Goal: Transaction & Acquisition: Purchase product/service

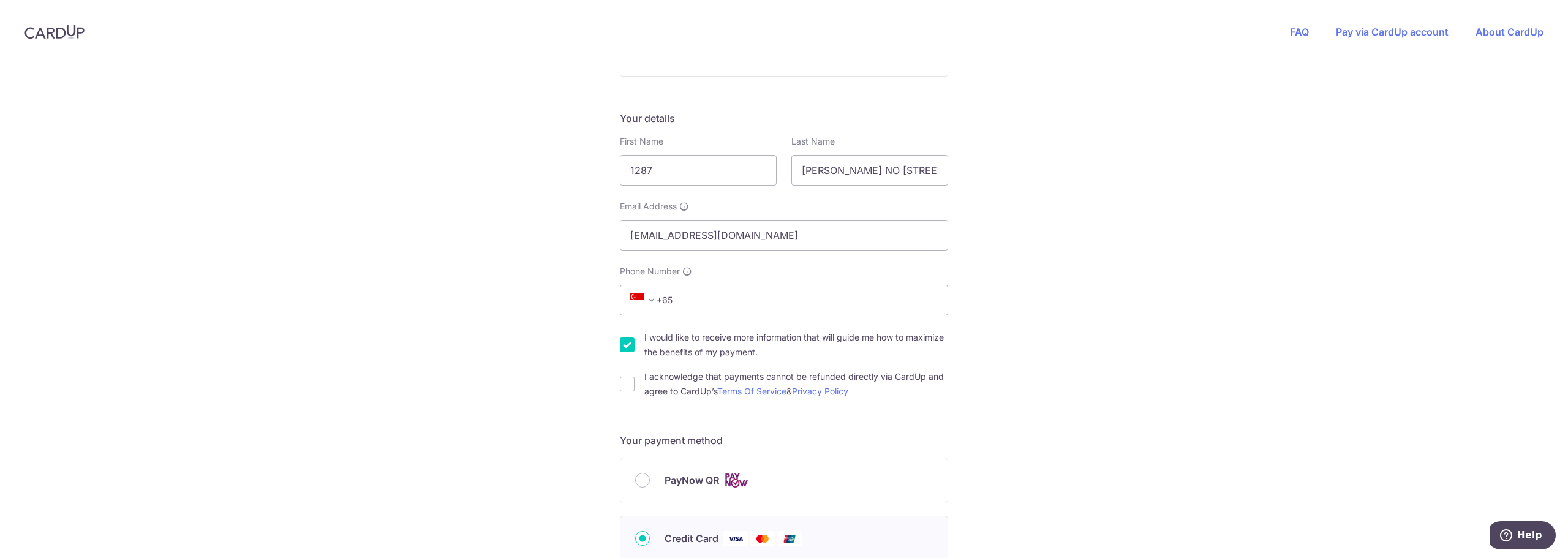
scroll to position [183, 0]
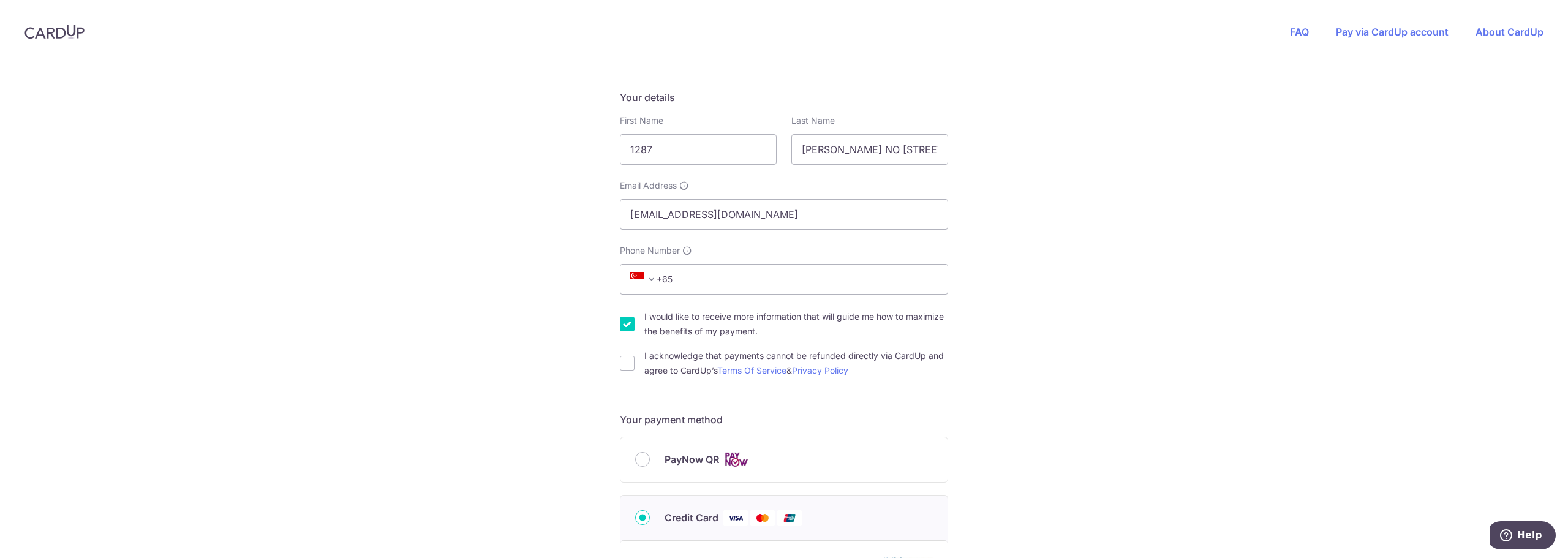
click at [677, 275] on span "+65" at bounding box center [654, 279] width 55 height 15
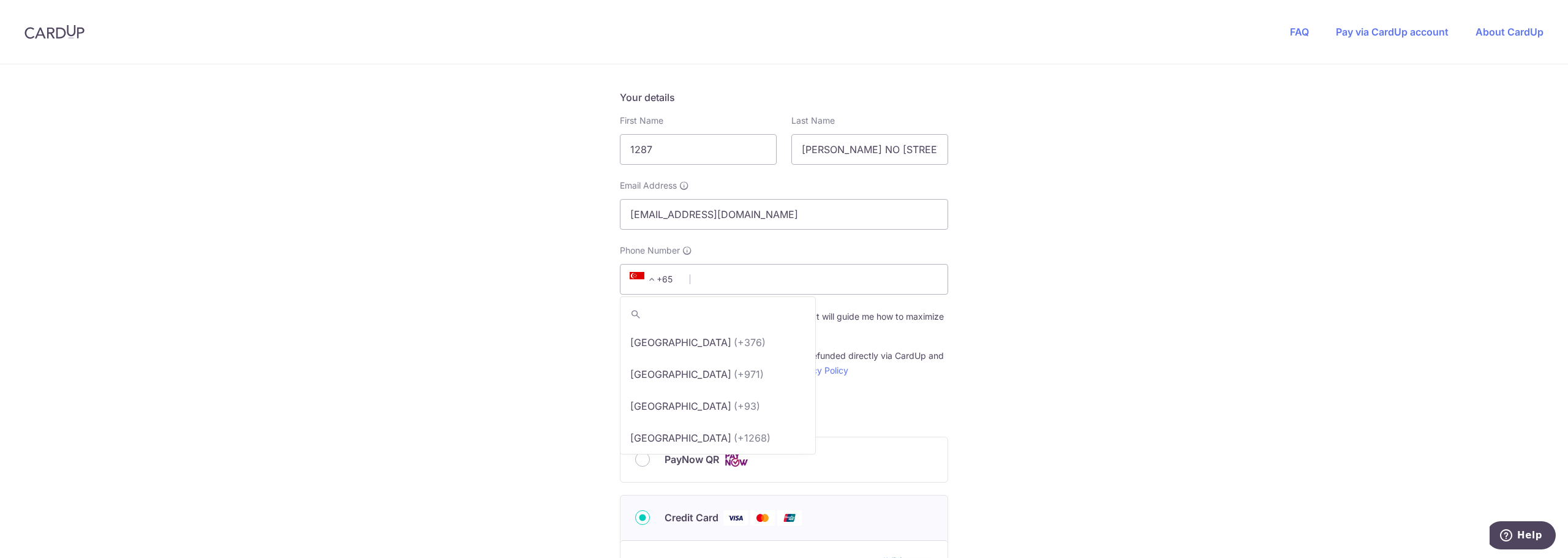
scroll to position [6313, 0]
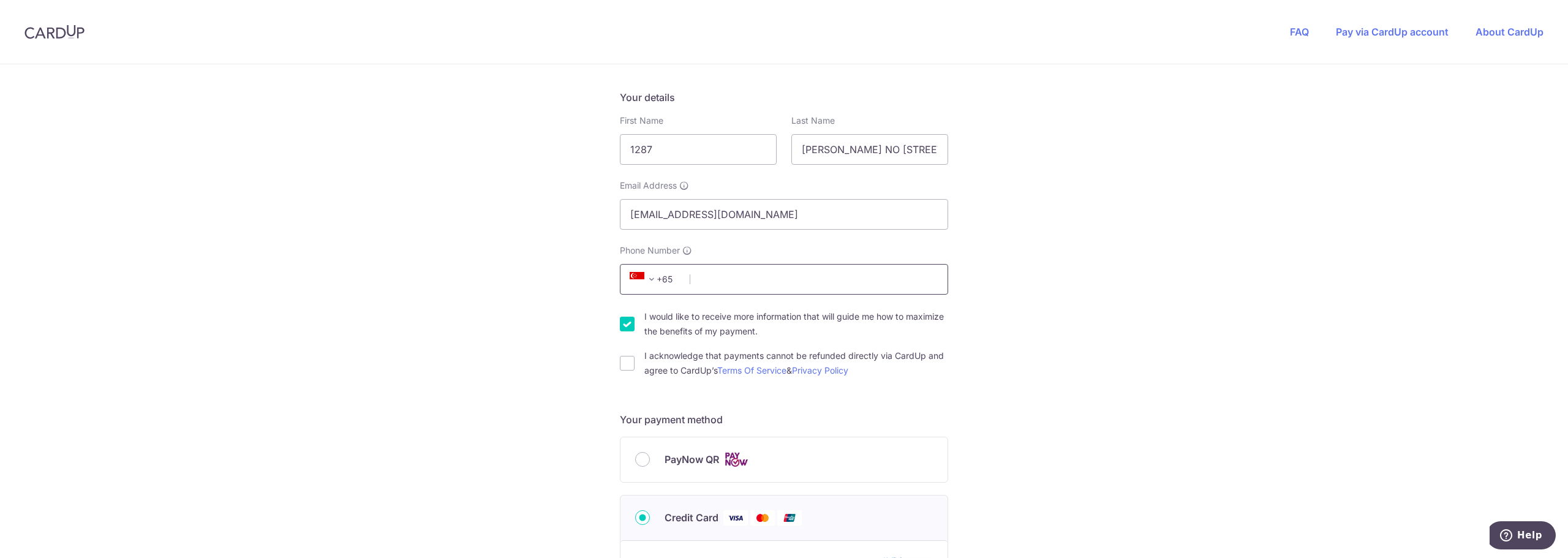
click at [689, 279] on input "Phone Number" at bounding box center [784, 279] width 328 height 30
type input "91127403"
type input "266657"
type input "[STREET_ADDRESS]"
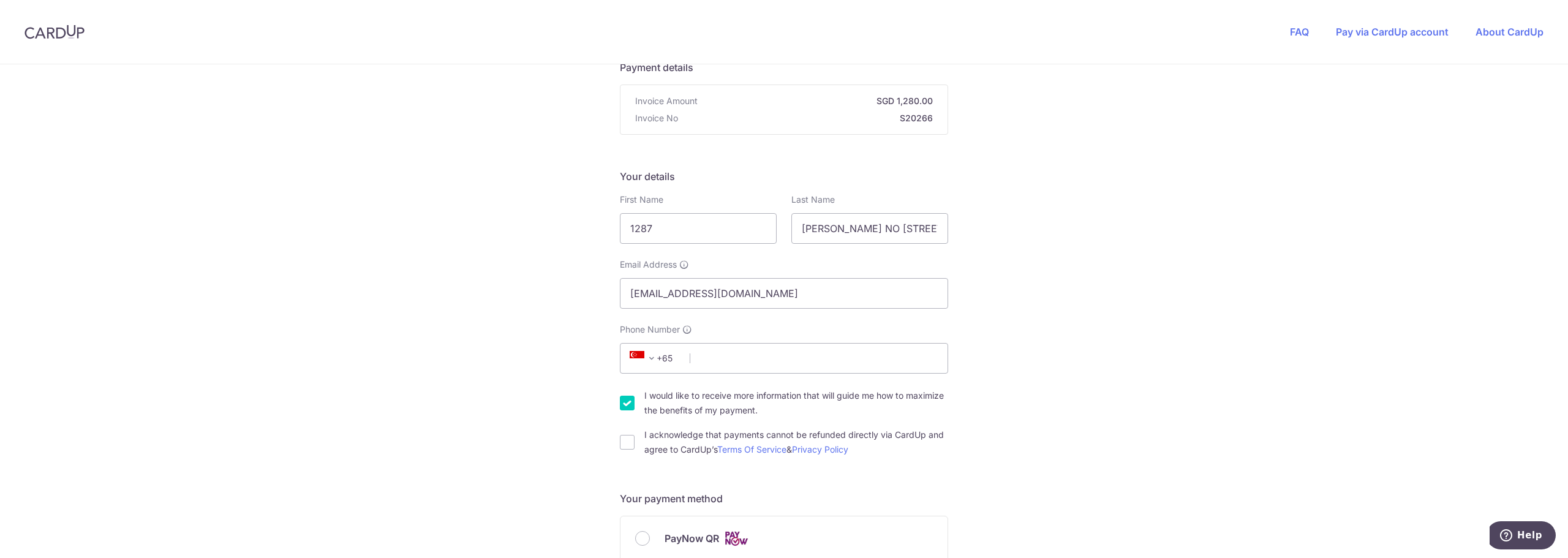
scroll to position [122, 0]
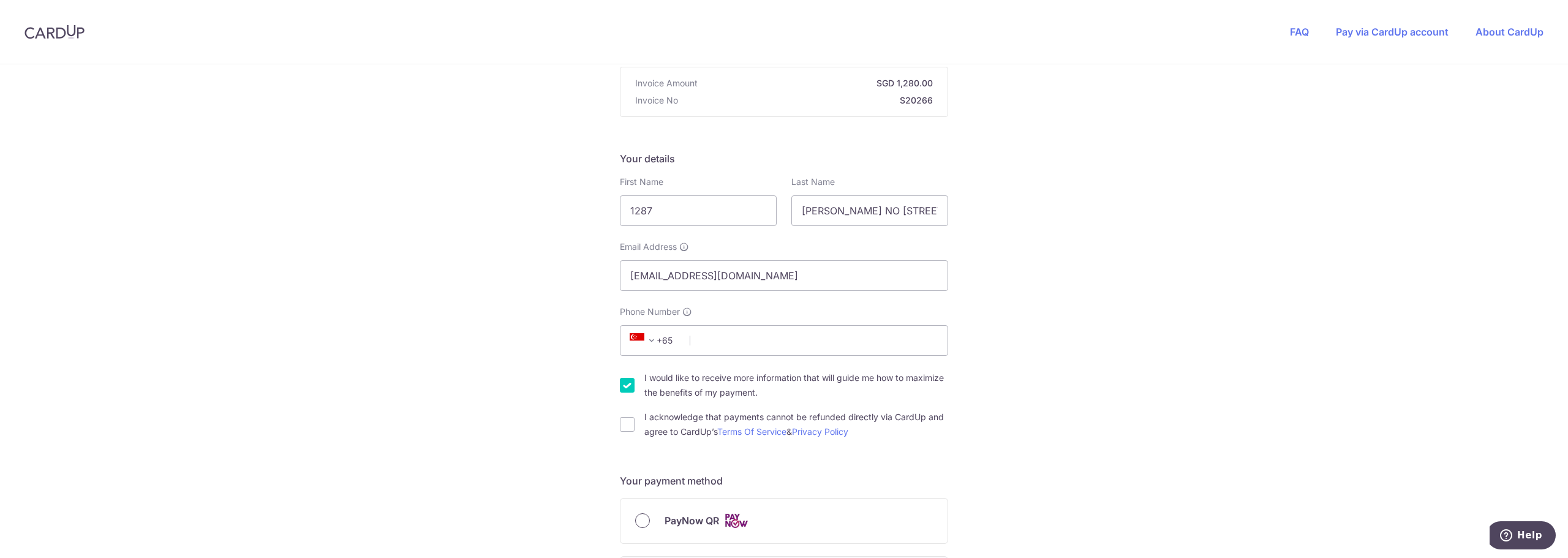
click at [640, 523] on input "PayNow QR" at bounding box center [642, 520] width 15 height 15
radio input "true"
click at [694, 339] on input "Phone Number" at bounding box center [784, 340] width 328 height 30
type input "91127403"
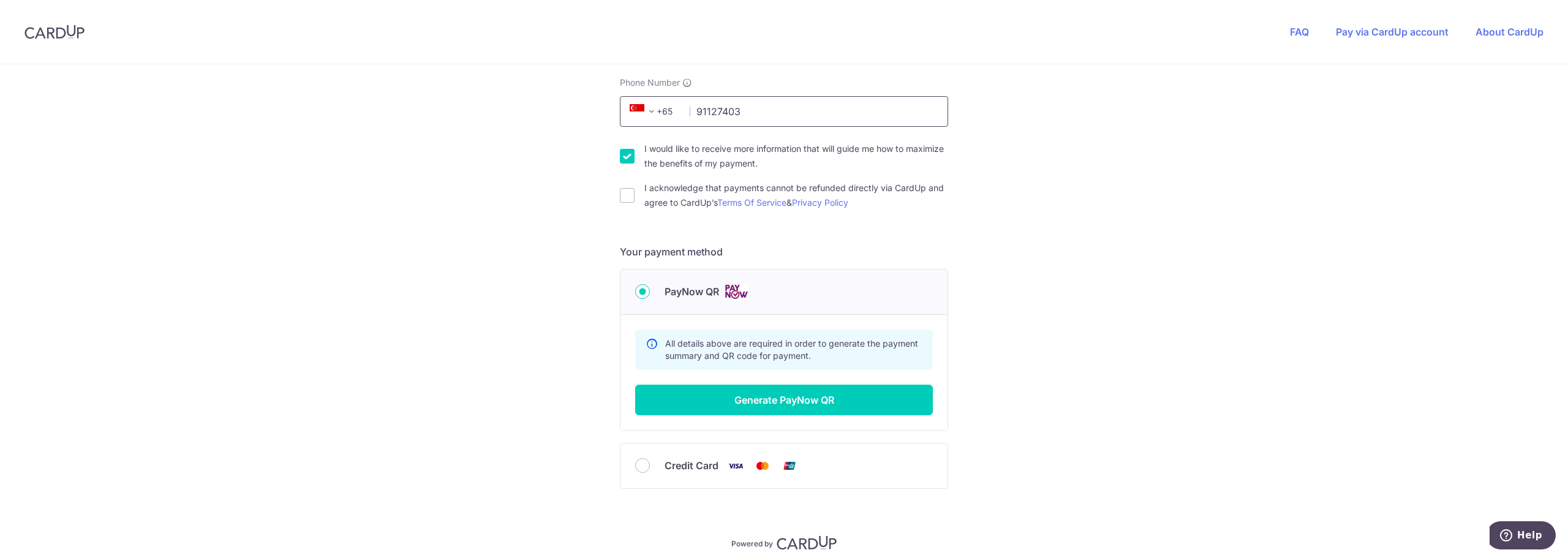
scroll to position [367, 0]
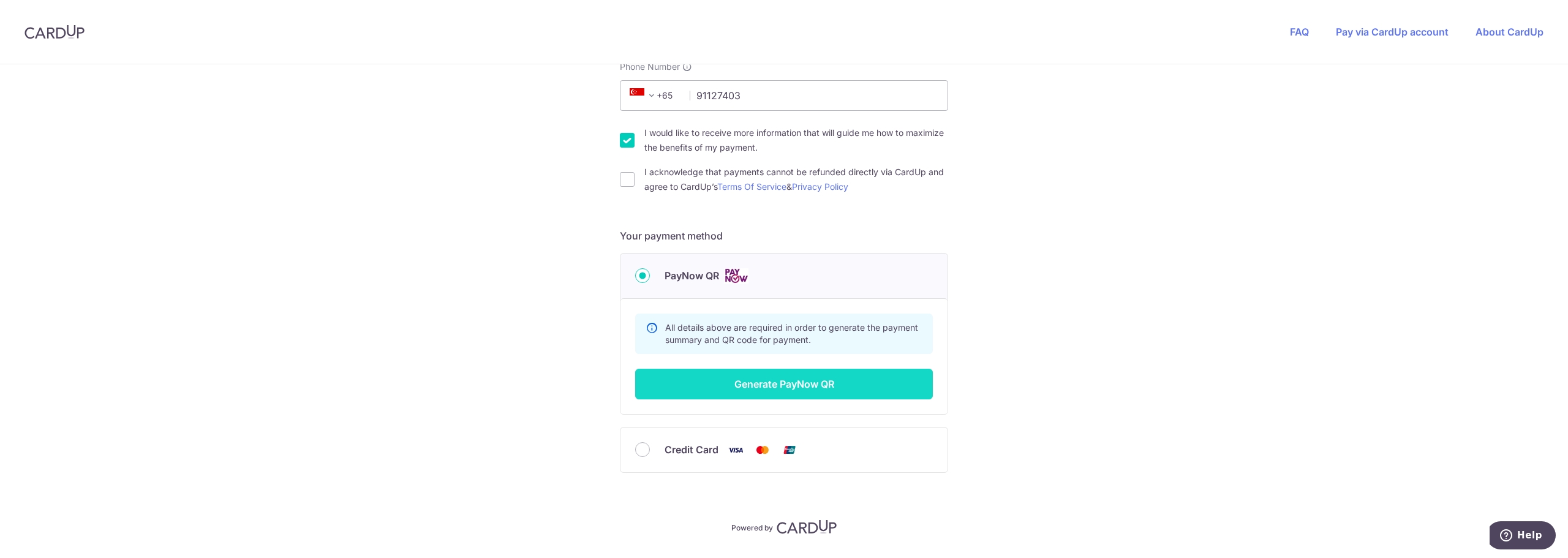
click at [805, 387] on button "Generate PayNow QR" at bounding box center [783, 383] width 298 height 30
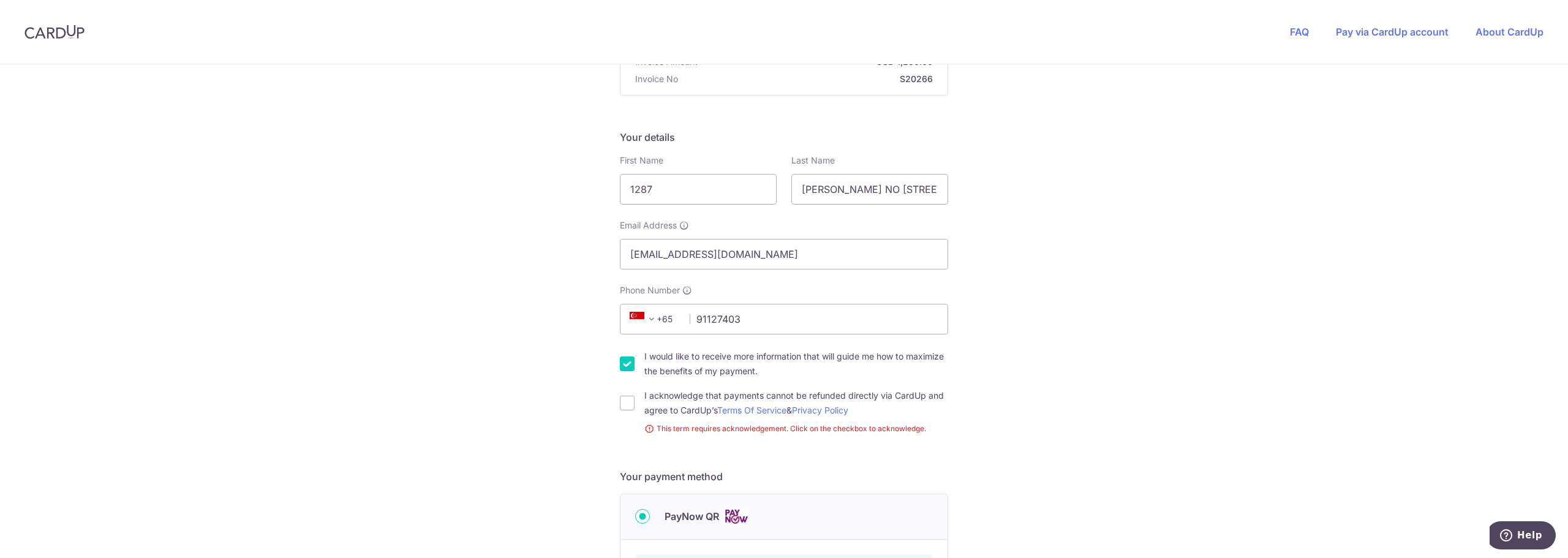
scroll to position [122, 0]
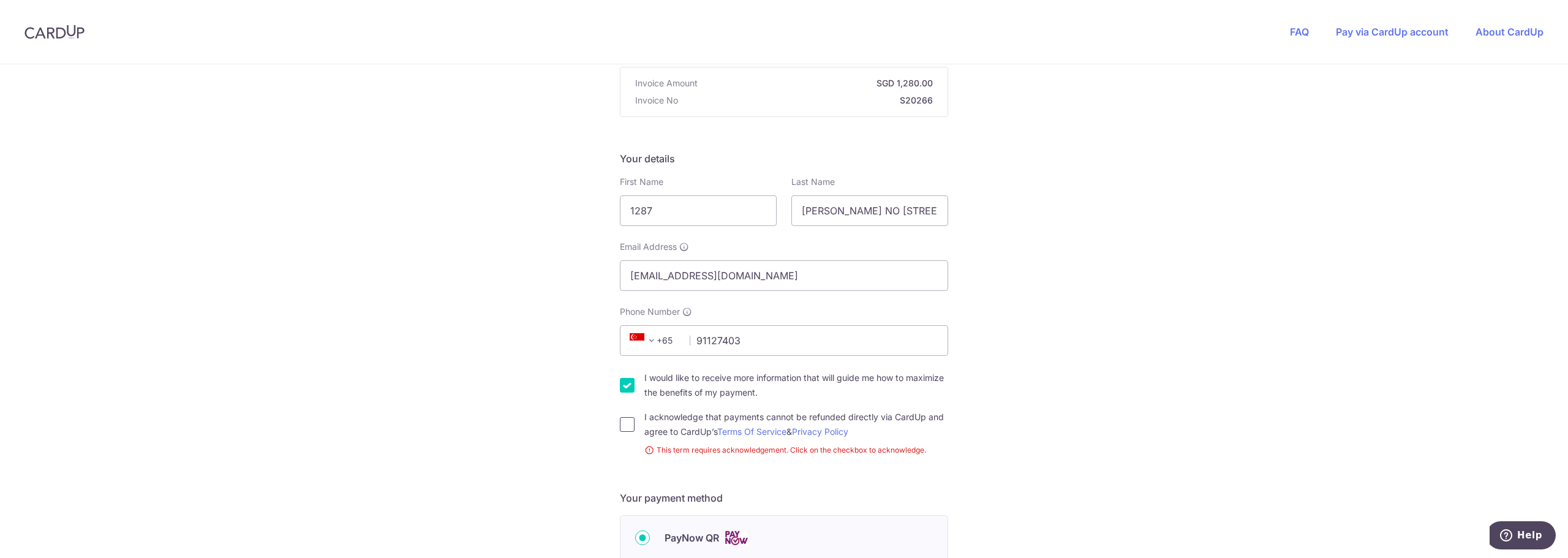
click at [621, 423] on input "I acknowledge that payments cannot be refunded directly via CardUp and agree to…" at bounding box center [627, 424] width 15 height 15
checkbox input "true"
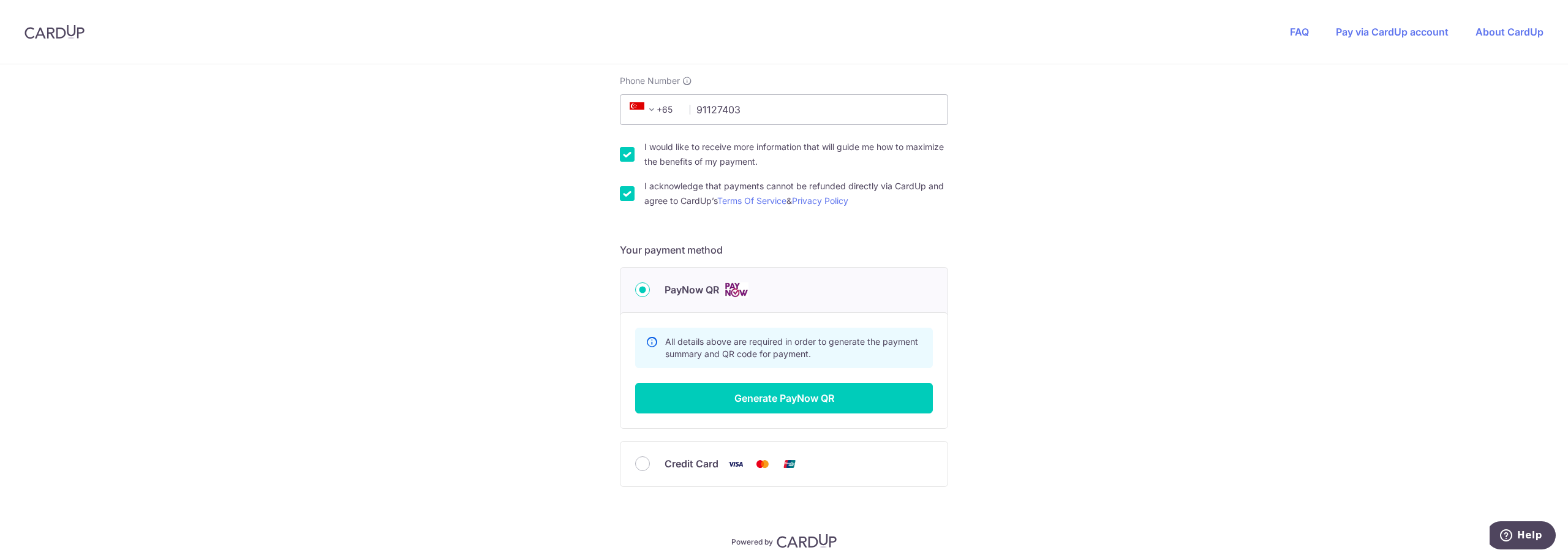
scroll to position [367, 0]
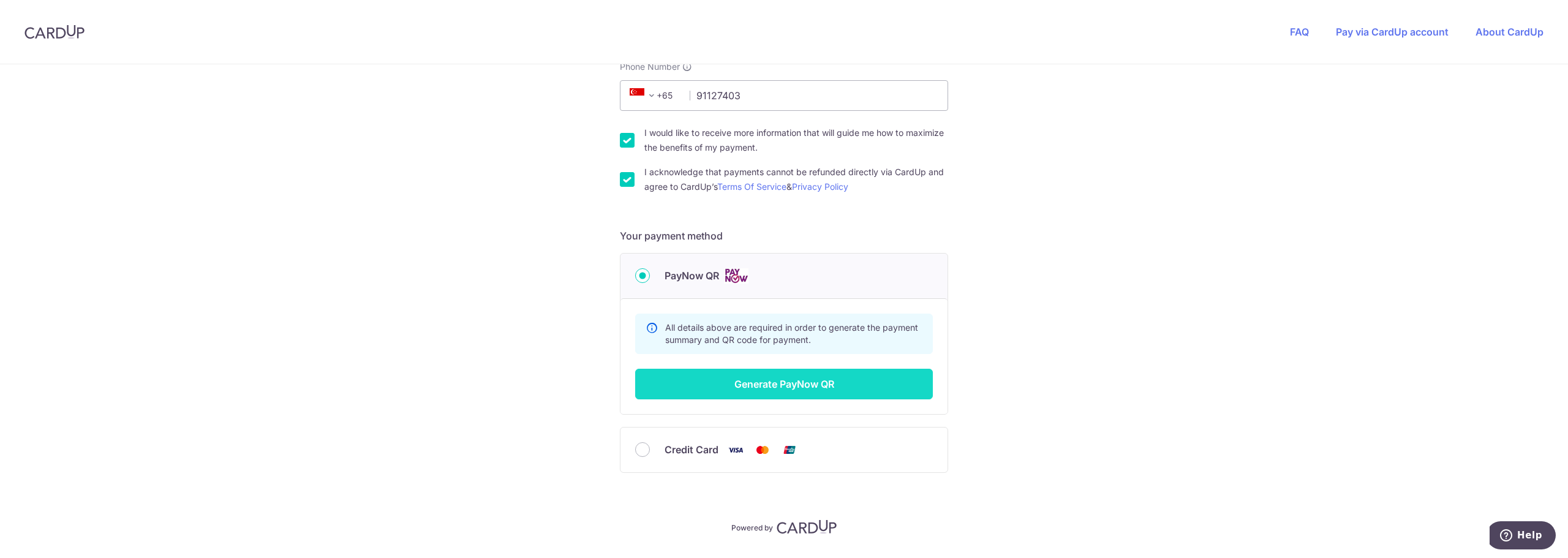
click at [813, 387] on button "Generate PayNow QR" at bounding box center [783, 383] width 298 height 30
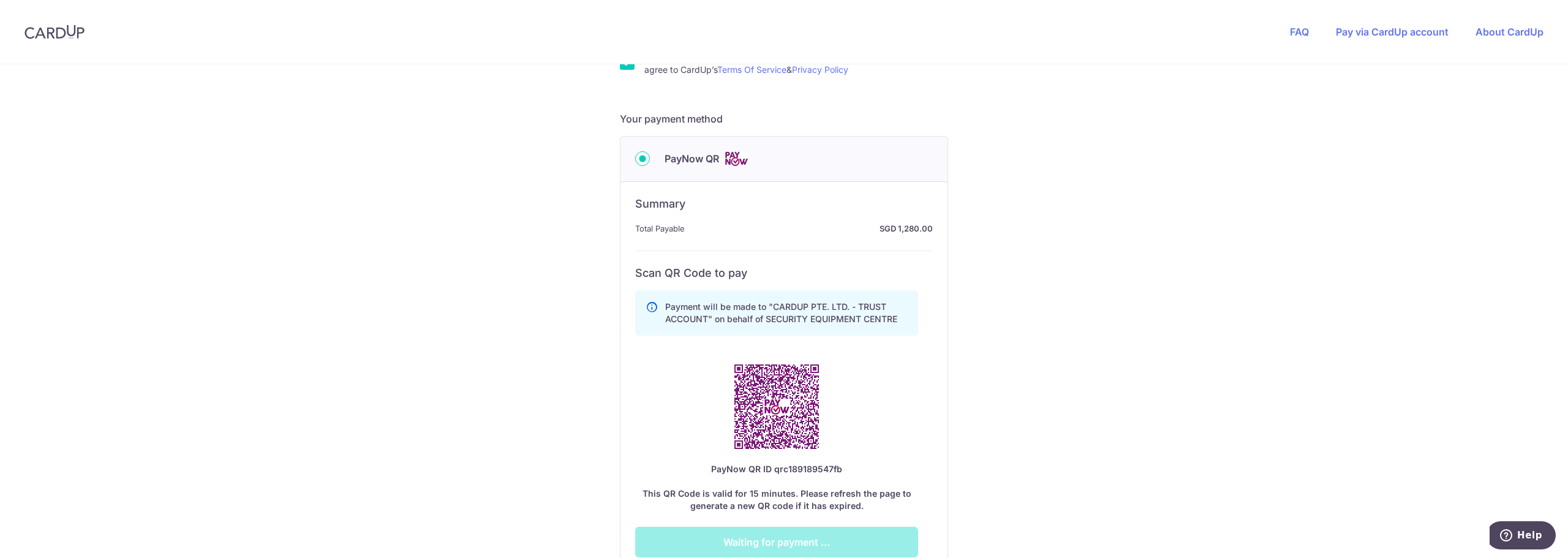
scroll to position [551, 0]
